Goal: Task Accomplishment & Management: Manage account settings

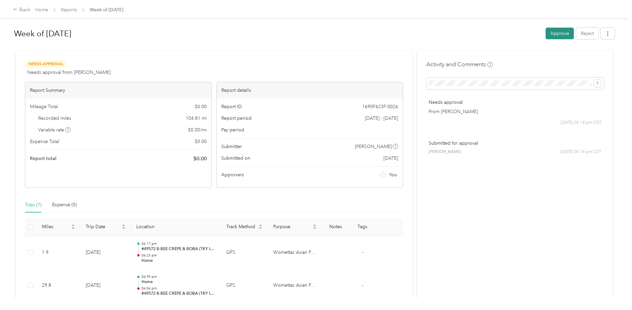
click at [552, 36] on button "Approve" at bounding box center [560, 34] width 28 height 12
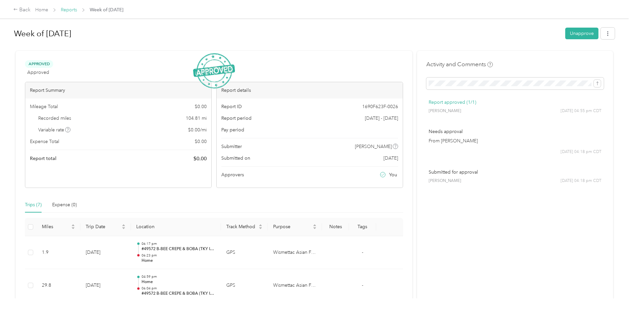
click at [68, 11] on link "Reports" at bounding box center [69, 10] width 16 height 6
